Goal: Task Accomplishment & Management: Use online tool/utility

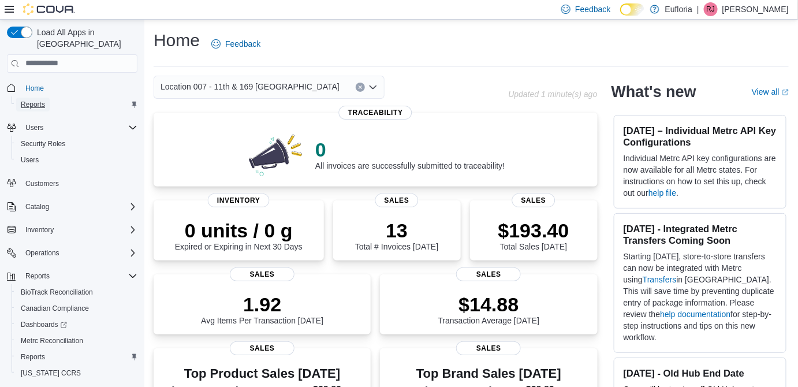
click at [44, 100] on span "Reports" at bounding box center [33, 104] width 24 height 9
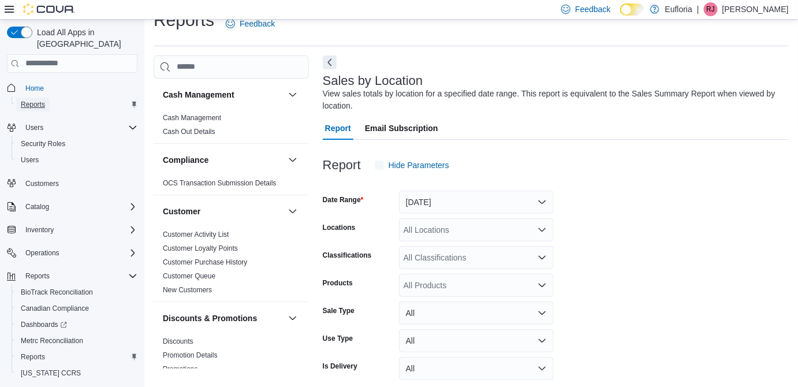
scroll to position [38, 0]
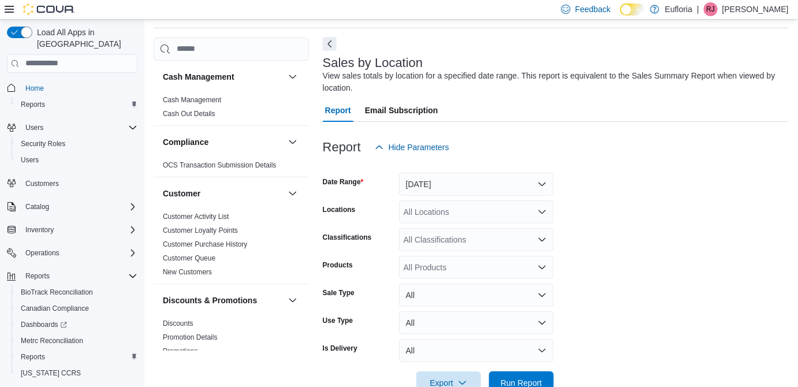
click at [330, 44] on button "Next" at bounding box center [330, 44] width 14 height 14
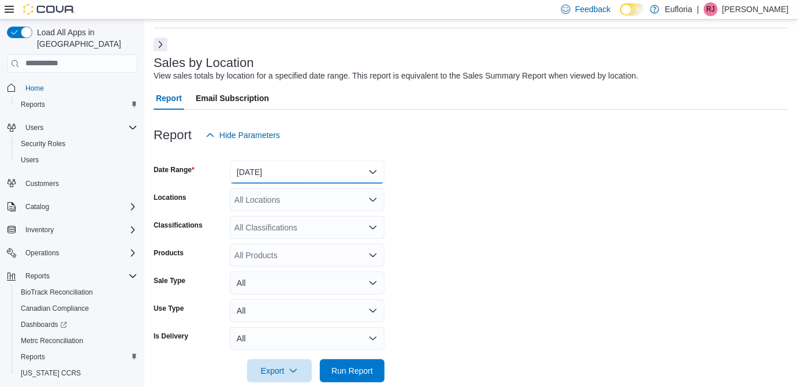
click at [323, 176] on button "Yesterday" at bounding box center [307, 171] width 155 height 23
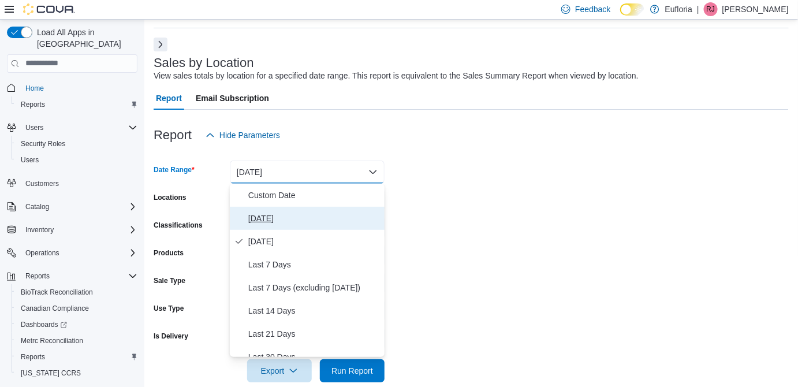
click at [301, 216] on span "Today" at bounding box center [314, 218] width 132 height 14
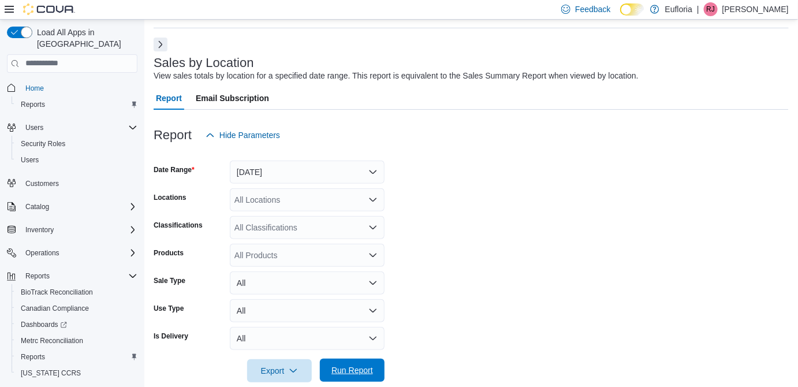
click at [341, 365] on span "Run Report" at bounding box center [352, 370] width 42 height 12
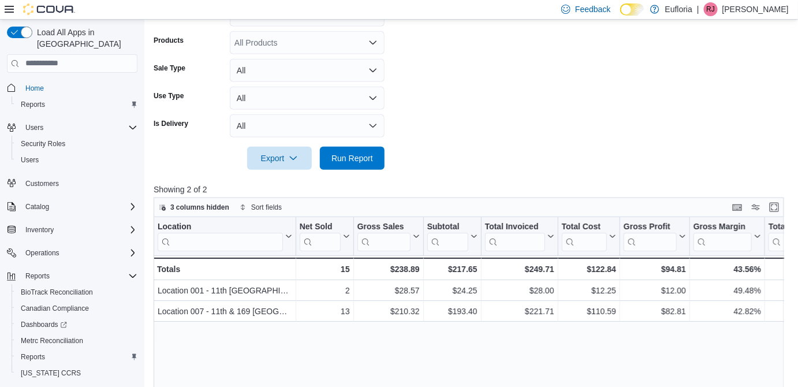
scroll to position [247, 0]
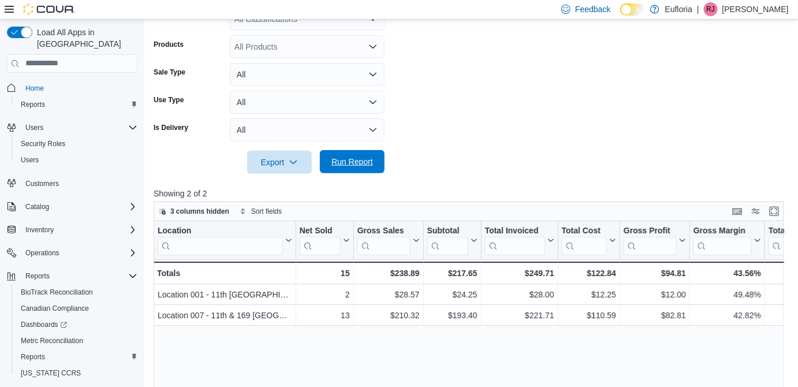
click at [346, 158] on span "Run Report" at bounding box center [352, 162] width 42 height 12
